Goal: Information Seeking & Learning: Learn about a topic

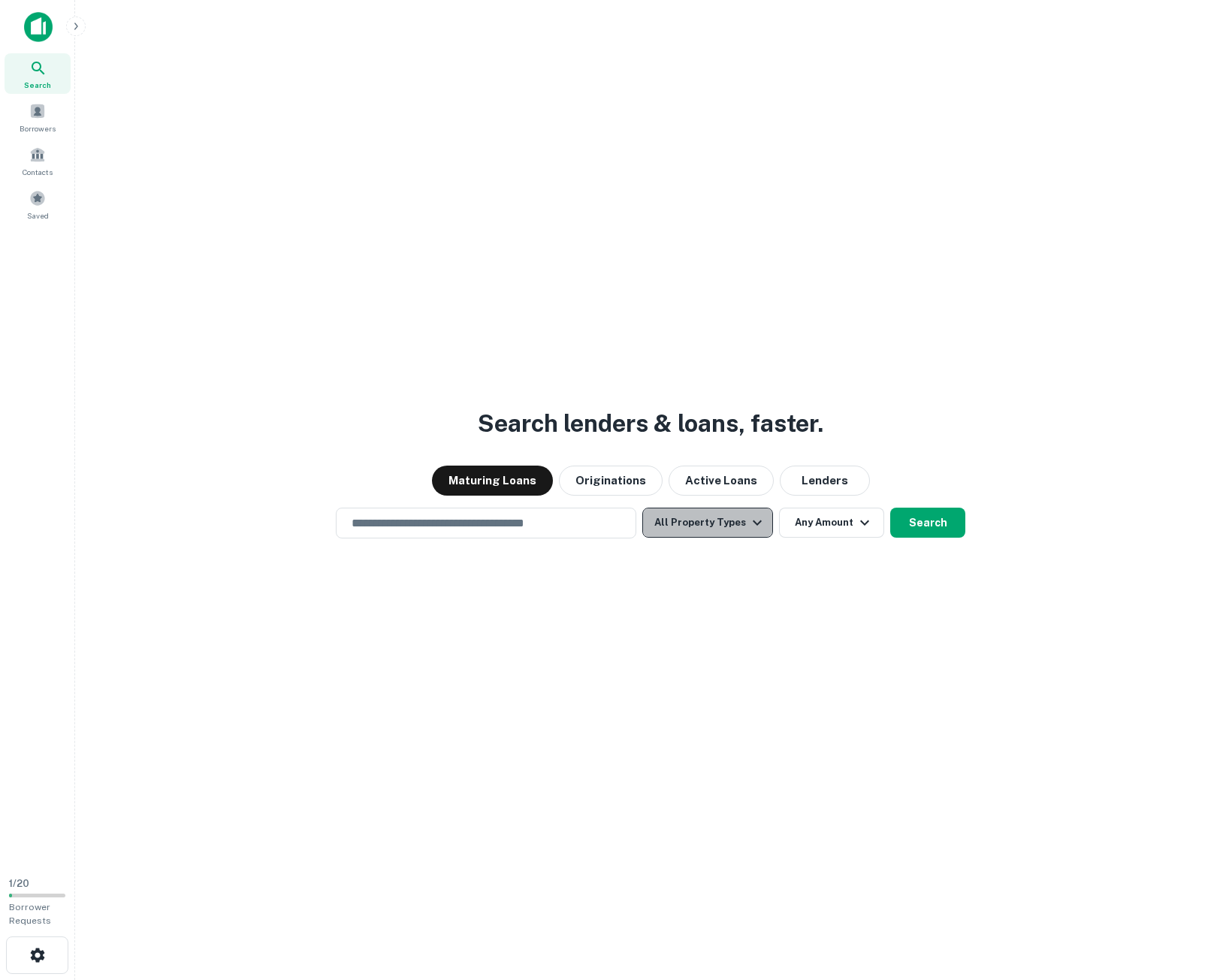
click at [727, 522] on button "All Property Types" at bounding box center [707, 523] width 130 height 30
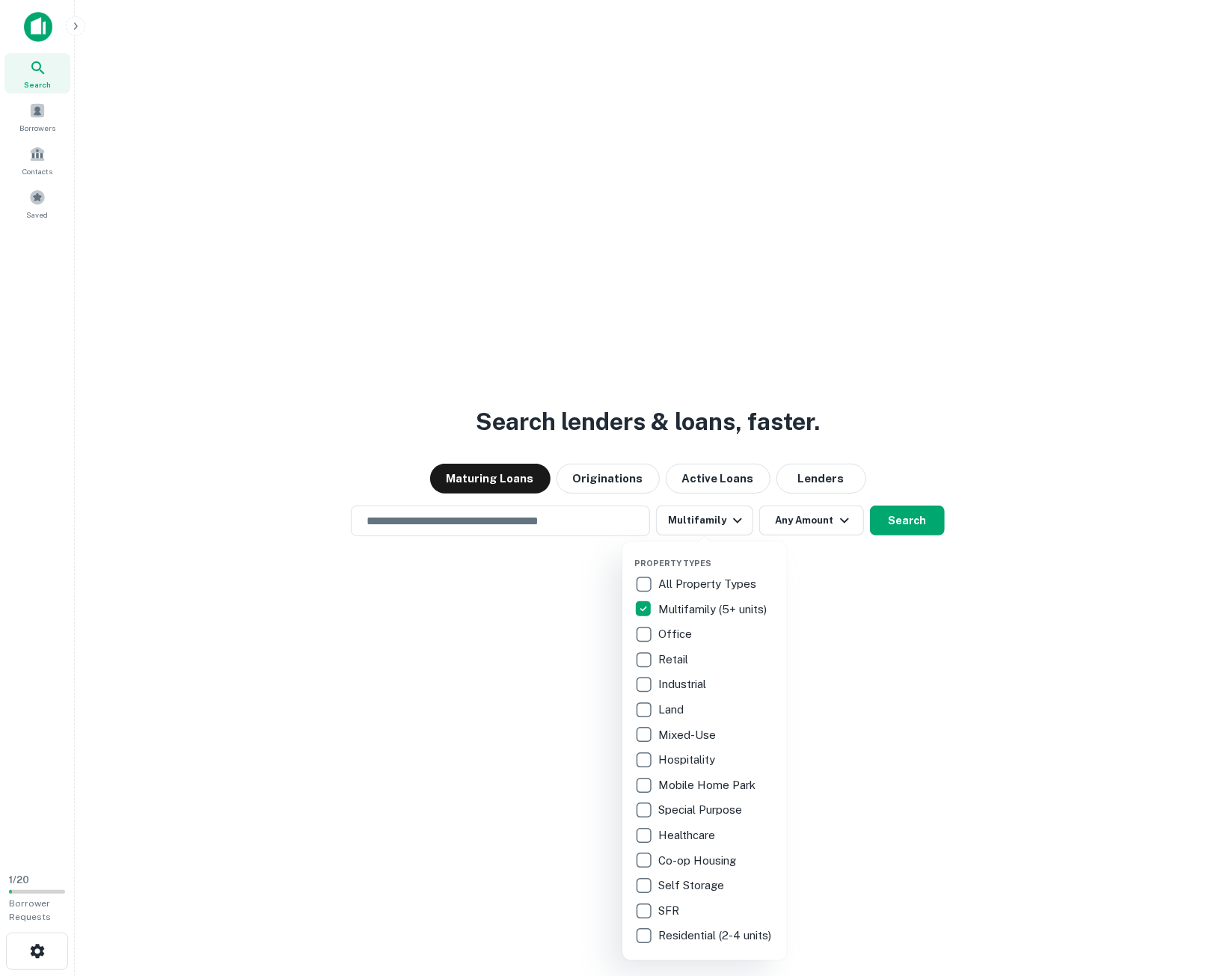
click at [791, 521] on div at bounding box center [616, 488] width 1232 height 976
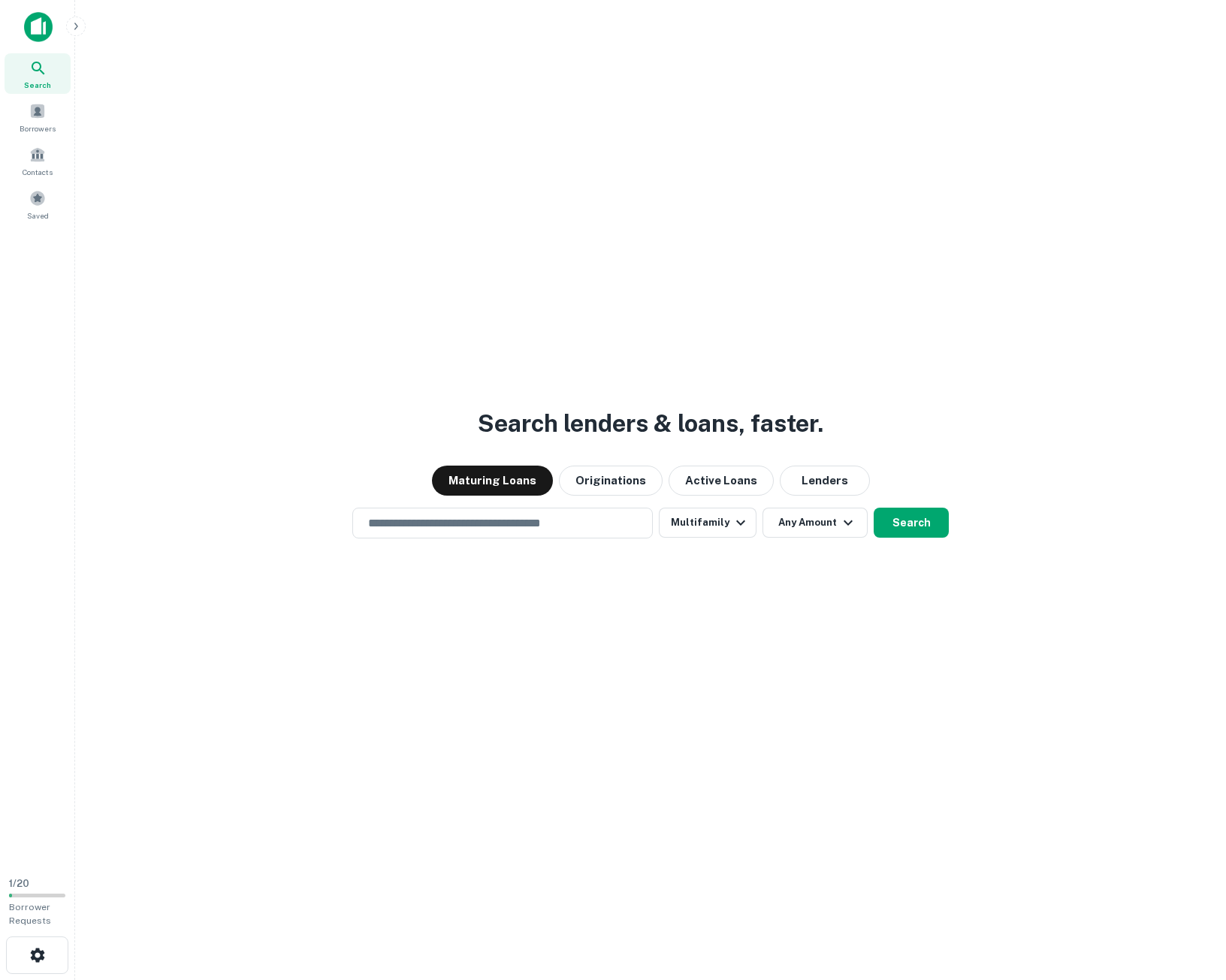
click at [795, 523] on button "Any Amount" at bounding box center [814, 523] width 105 height 30
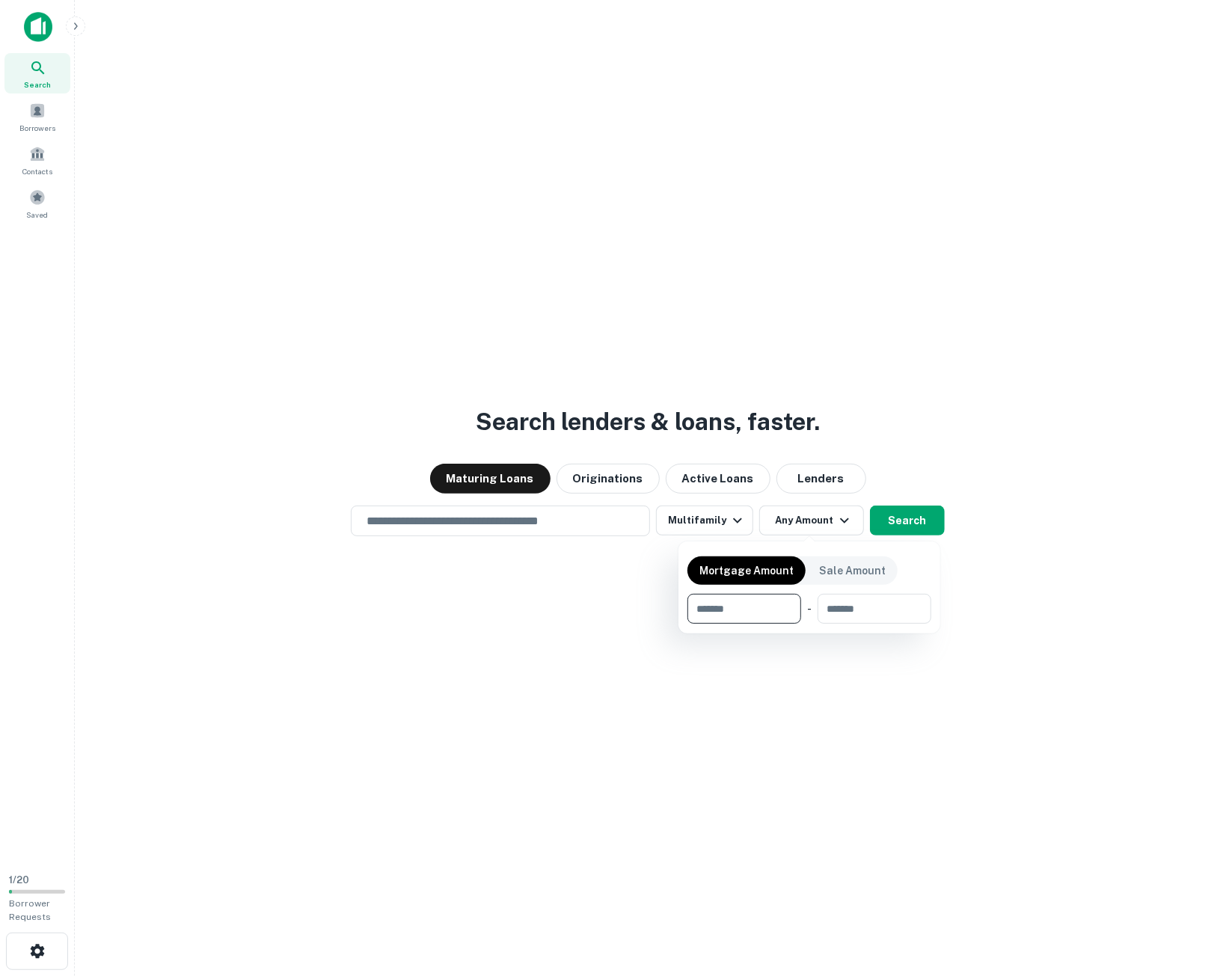
click at [755, 607] on input "number" at bounding box center [739, 609] width 103 height 30
type input "*******"
click at [846, 692] on div at bounding box center [616, 488] width 1232 height 976
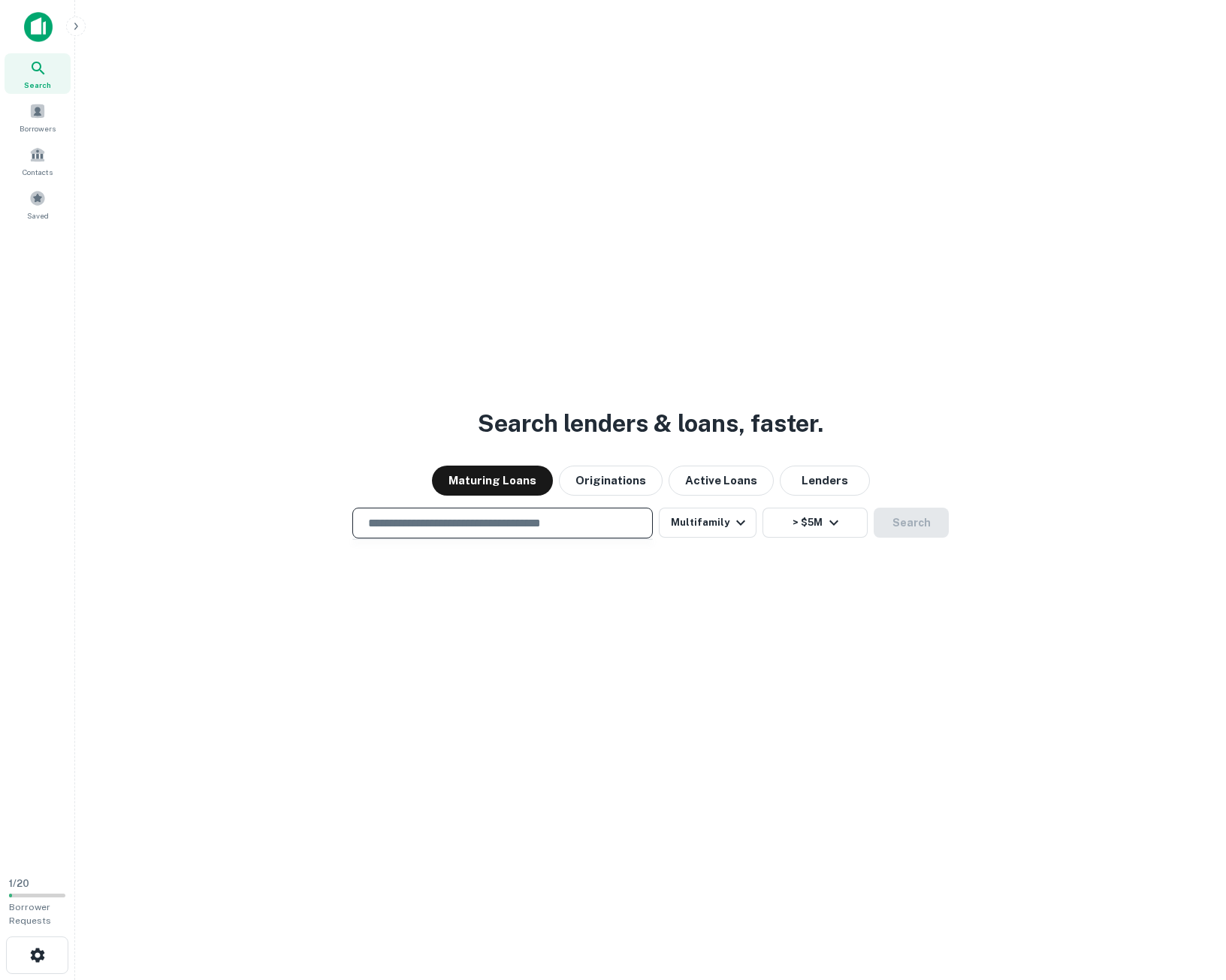
click at [521, 522] on input "text" at bounding box center [502, 522] width 287 height 17
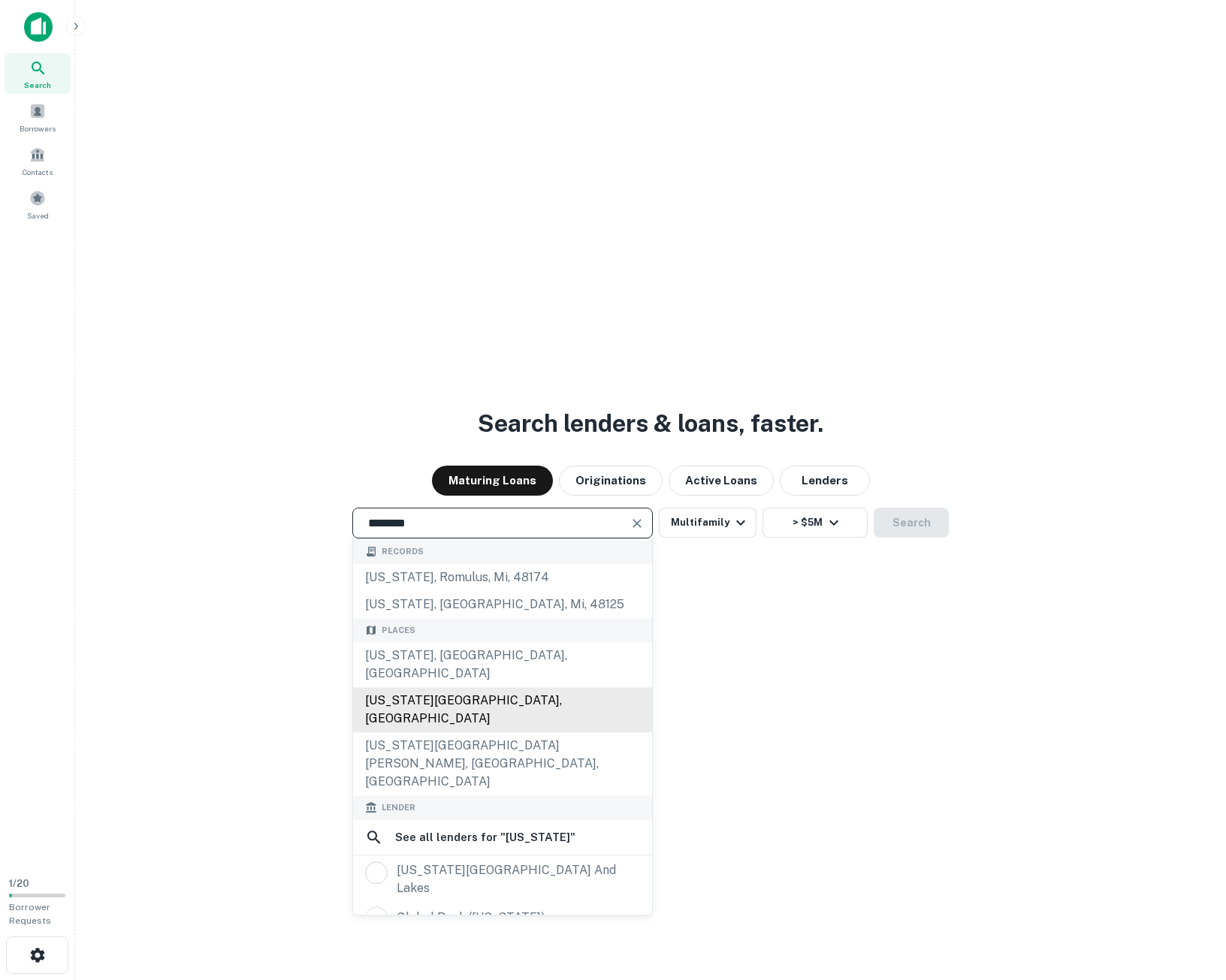
click at [460, 688] on div "[US_STATE][GEOGRAPHIC_DATA], [GEOGRAPHIC_DATA]" at bounding box center [502, 710] width 299 height 45
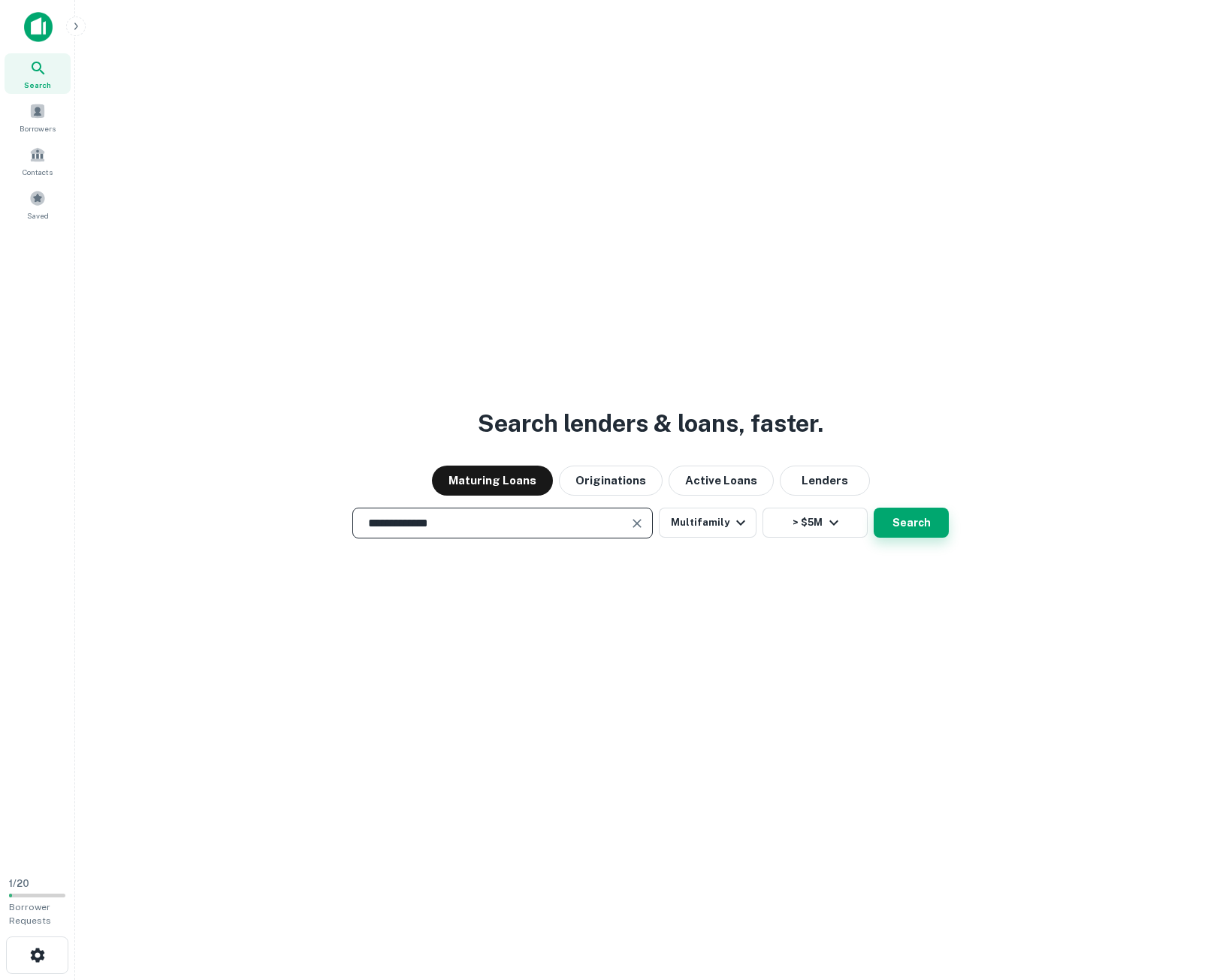
type input "**********"
click at [922, 529] on button "Search" at bounding box center [912, 523] width 75 height 30
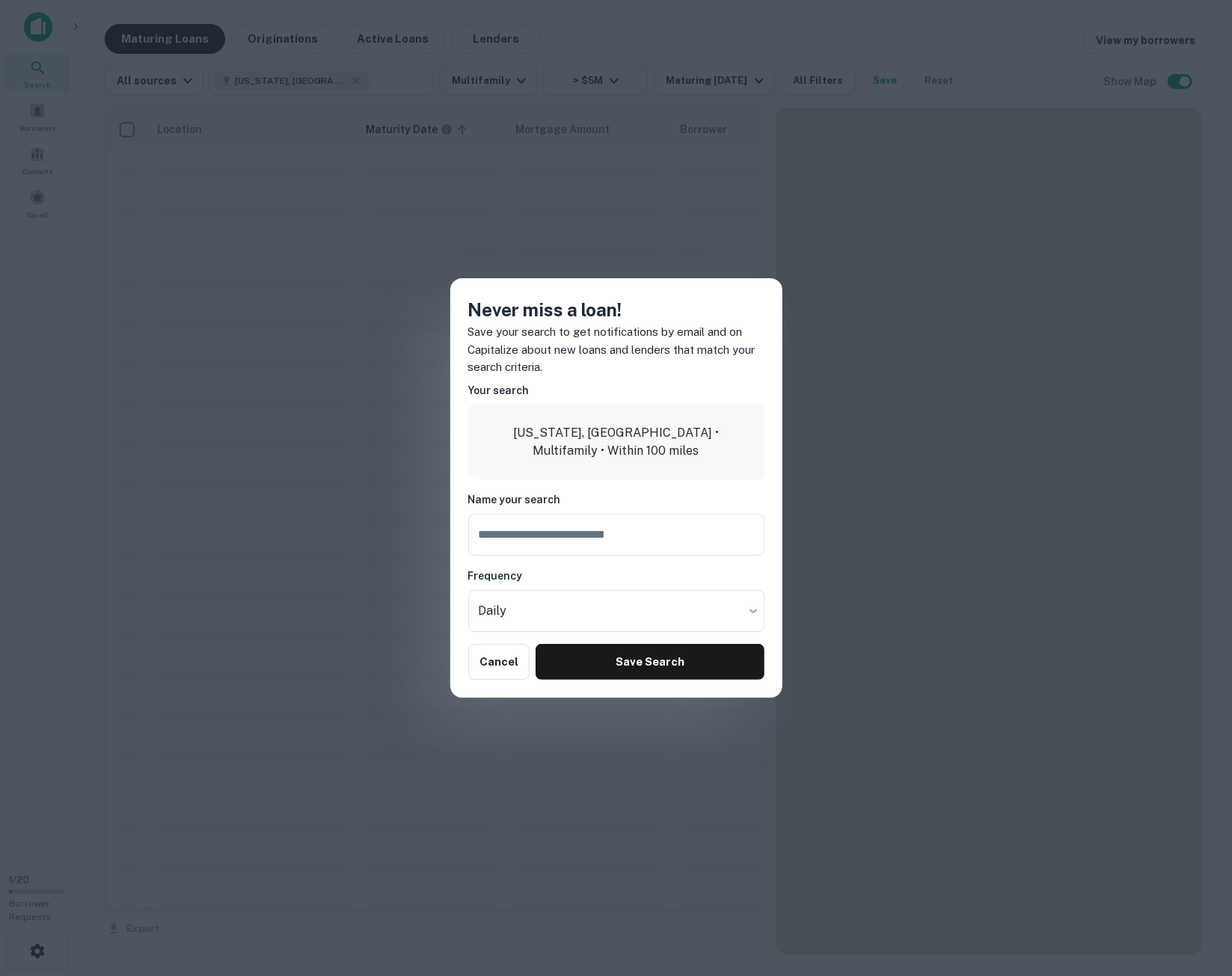
click at [505, 660] on button "Cancel" at bounding box center [499, 662] width 62 height 36
click at [488, 656] on button "Cancel" at bounding box center [499, 662] width 62 height 36
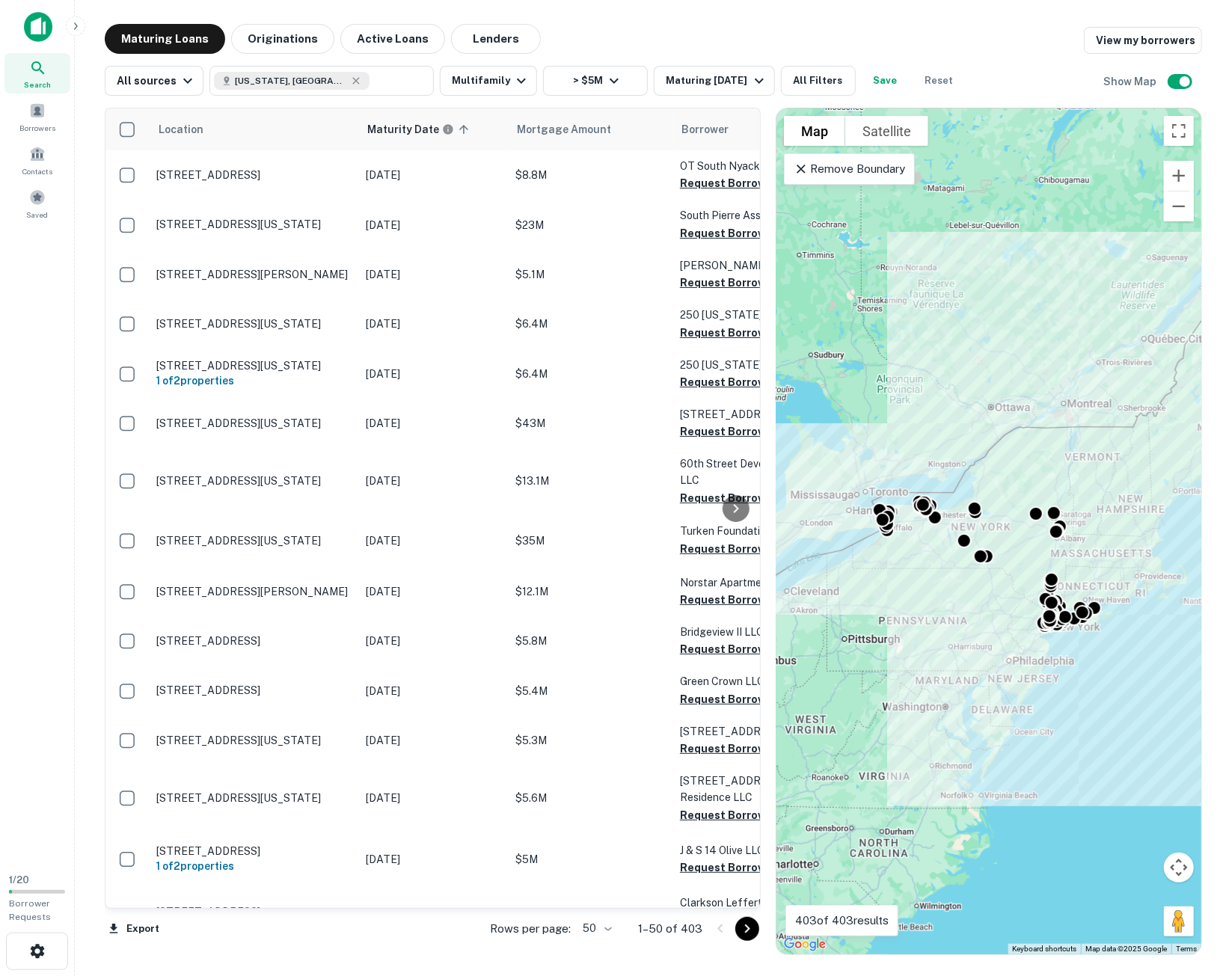
click at [746, 930] on icon "Go to next page" at bounding box center [747, 929] width 5 height 9
